Goal: Information Seeking & Learning: Learn about a topic

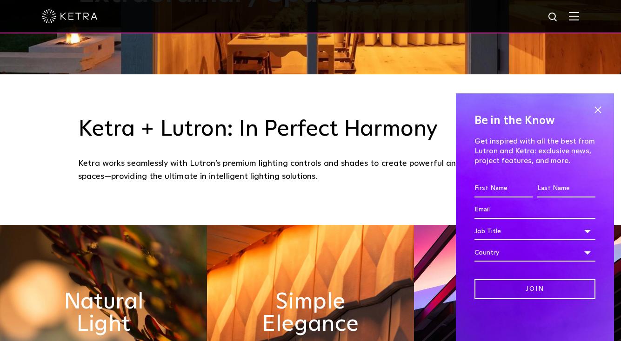
scroll to position [280, 0]
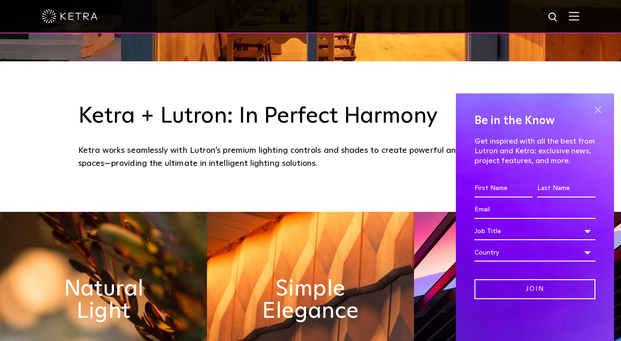
click at [595, 110] on span at bounding box center [598, 110] width 14 height 14
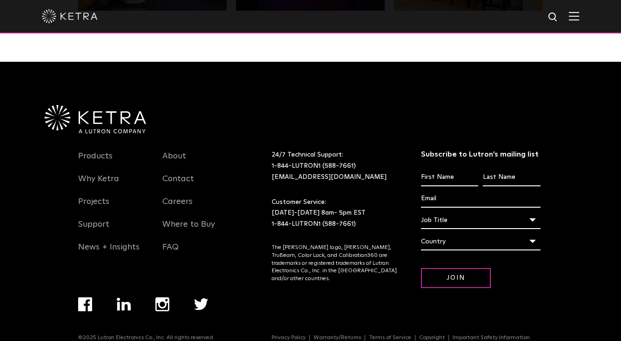
scroll to position [1954, 0]
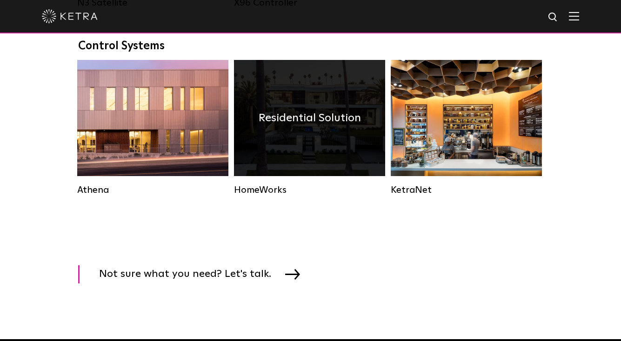
scroll to position [1617, 0]
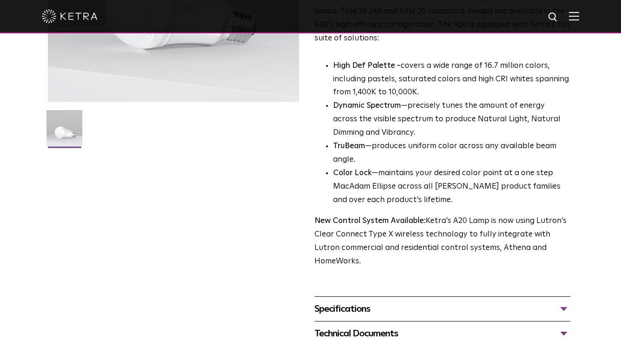
scroll to position [223, 0]
